Goal: Task Accomplishment & Management: Manage account settings

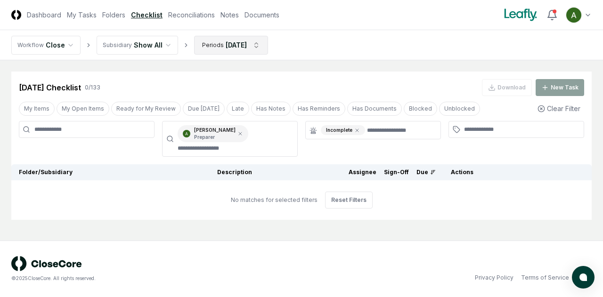
click at [232, 51] on html "CloseCore Dashboard My Tasks Folders Checklist Reconciliations Notes Documents …" at bounding box center [301, 148] width 603 height 297
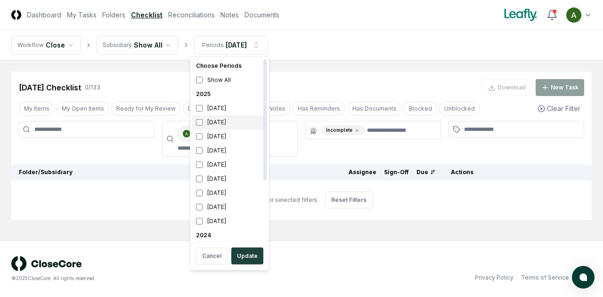
click at [214, 122] on div "[DATE]" at bounding box center [229, 123] width 75 height 14
click at [212, 150] on div "[DATE]" at bounding box center [229, 151] width 75 height 14
click at [251, 250] on button "Update" at bounding box center [247, 256] width 32 height 17
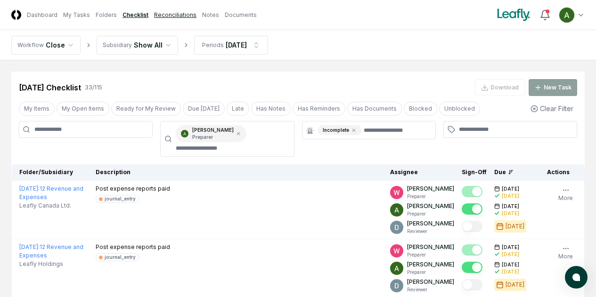
click at [197, 17] on link "Reconciliations" at bounding box center [175, 15] width 42 height 8
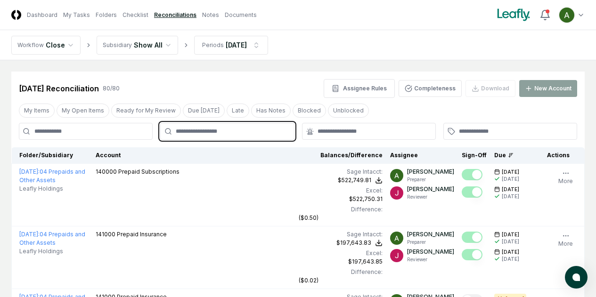
click at [254, 131] on input "text" at bounding box center [232, 131] width 112 height 8
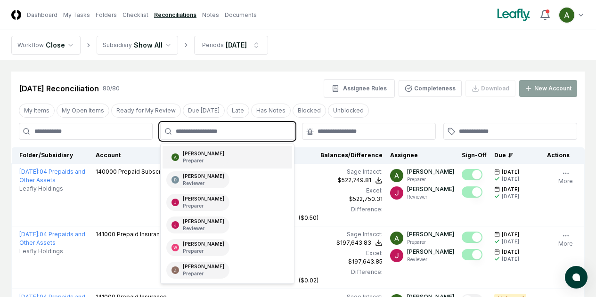
click at [233, 157] on div "[PERSON_NAME] Preparer" at bounding box center [227, 157] width 129 height 23
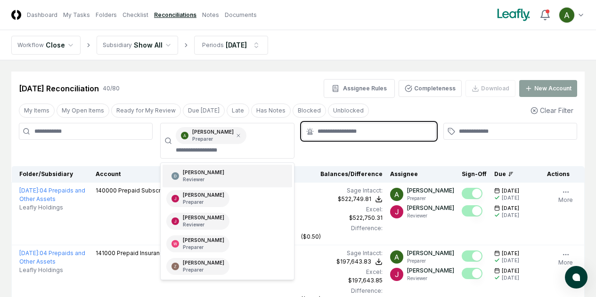
click at [373, 133] on input "text" at bounding box center [374, 131] width 112 height 8
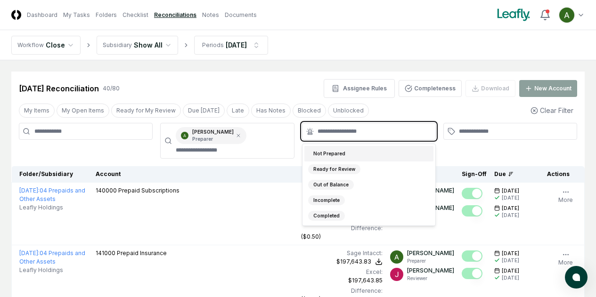
click at [347, 157] on div "Not Prepared" at bounding box center [369, 154] width 129 height 16
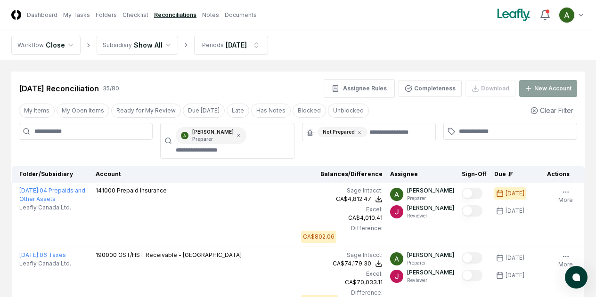
click at [421, 37] on nav "Workflow Close Subsidiary Show All Periods [DATE]" at bounding box center [298, 45] width 596 height 30
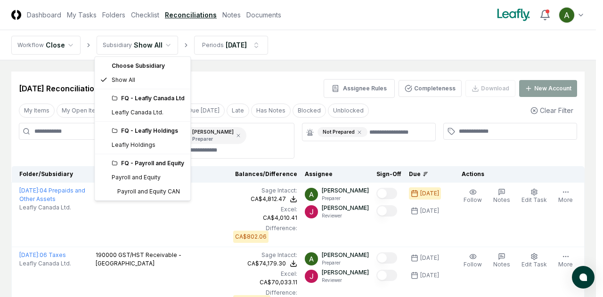
click at [137, 102] on div "FQ - Leafly Canada Ltd" at bounding box center [148, 98] width 73 height 8
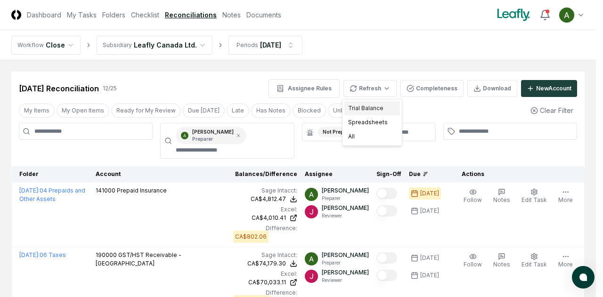
click at [366, 108] on div "Trial Balance" at bounding box center [373, 108] width 56 height 14
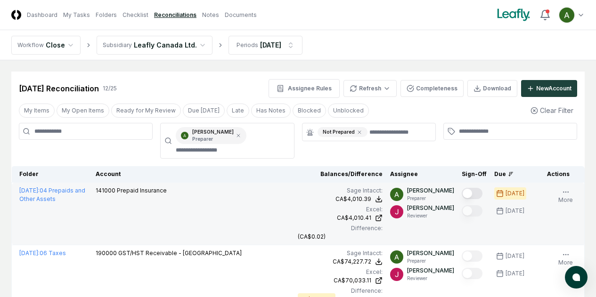
click at [462, 192] on button "Mark complete" at bounding box center [472, 193] width 21 height 11
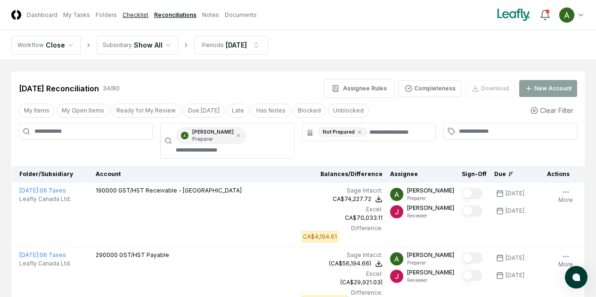
click at [144, 17] on link "Checklist" at bounding box center [136, 15] width 26 height 8
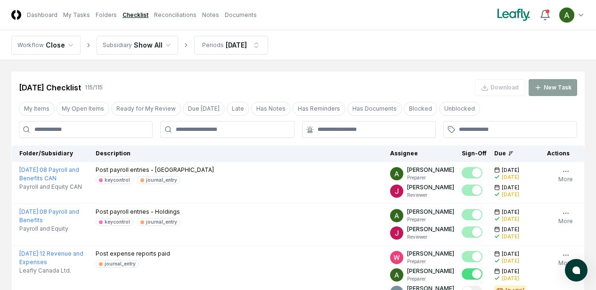
click at [280, 137] on div at bounding box center [227, 129] width 134 height 17
click at [280, 130] on input "text" at bounding box center [232, 129] width 112 height 8
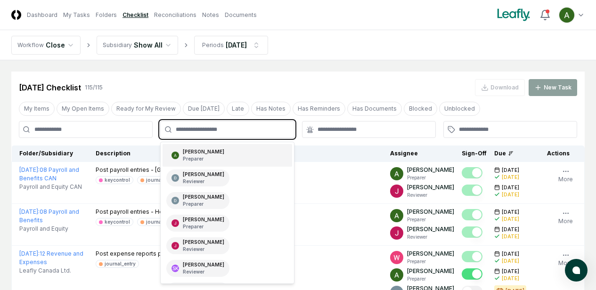
click at [266, 156] on div "[PERSON_NAME] Preparer" at bounding box center [227, 155] width 129 height 23
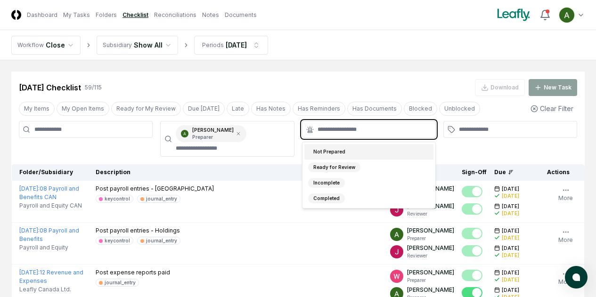
click at [384, 133] on input "text" at bounding box center [374, 129] width 112 height 8
click at [344, 154] on div "Not Prepared" at bounding box center [329, 152] width 42 height 10
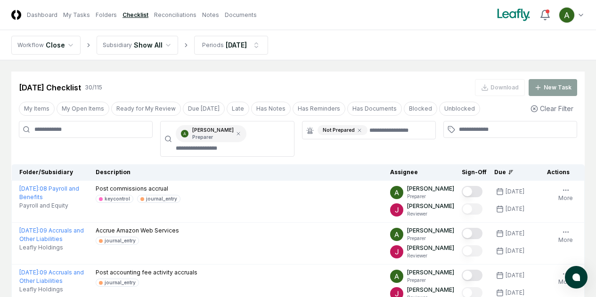
click at [388, 50] on nav "Workflow Close Subsidiary Show All Periods [DATE]" at bounding box center [298, 45] width 596 height 30
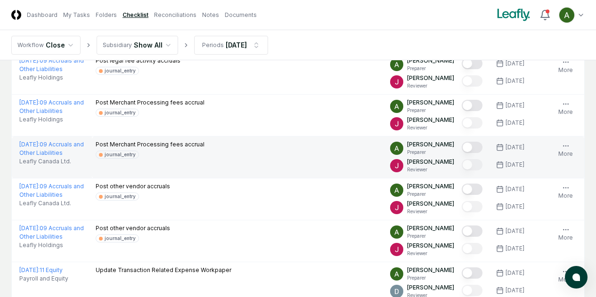
scroll to position [348, 0]
